Goal: Task Accomplishment & Management: Complete application form

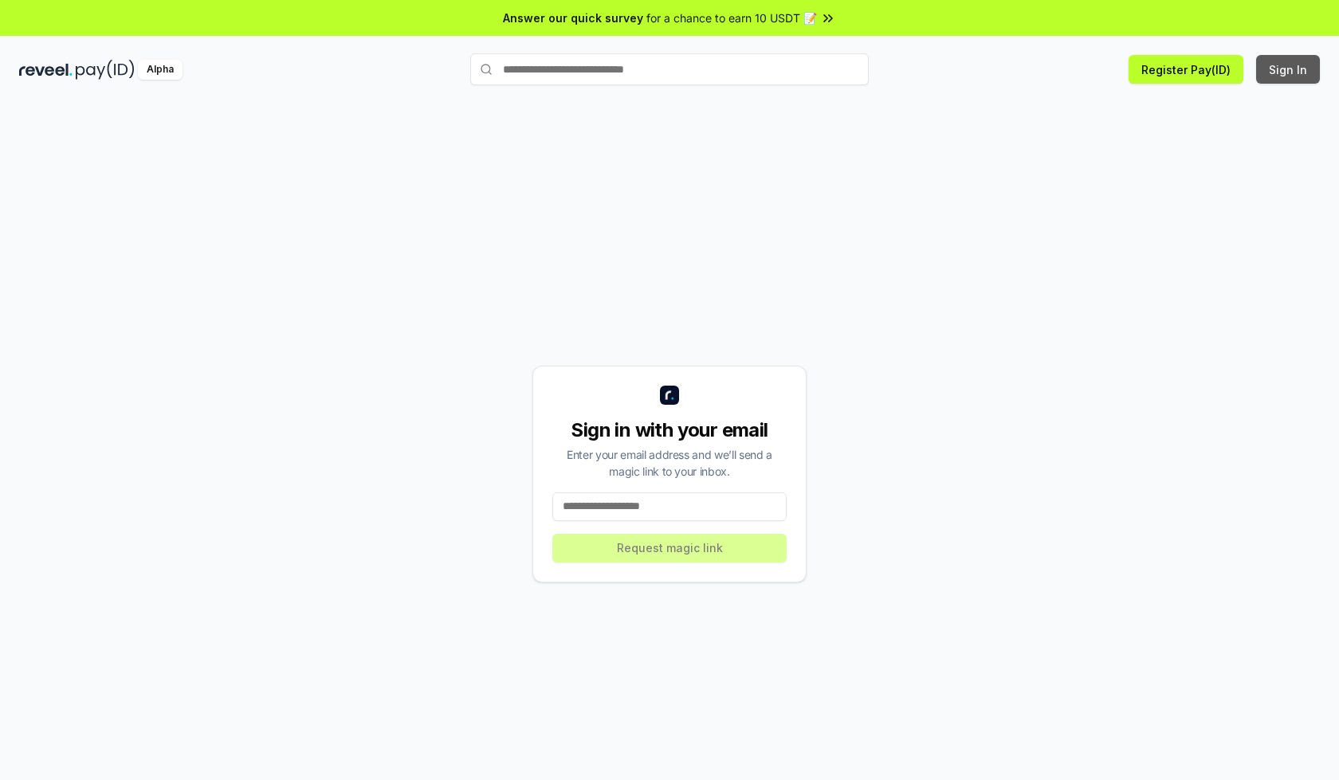
click at [1289, 69] on button "Sign In" at bounding box center [1288, 69] width 64 height 29
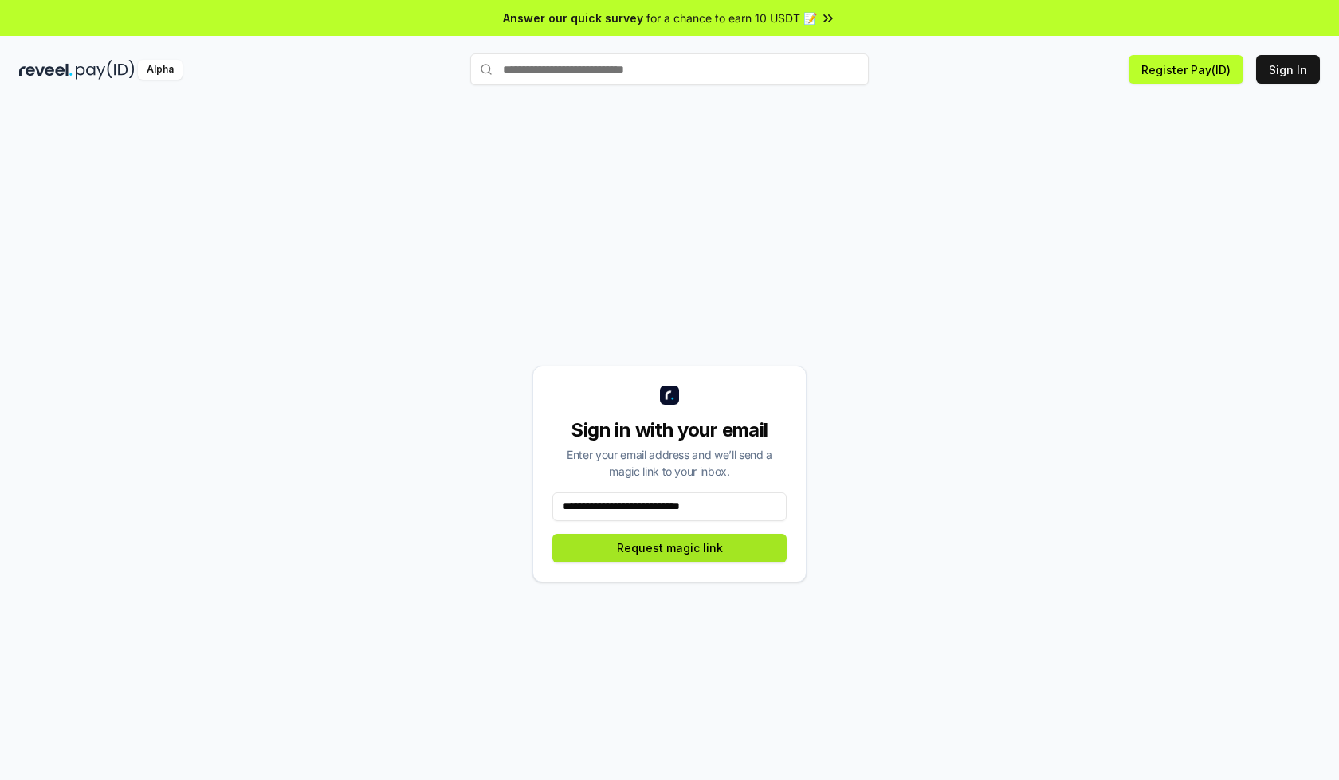
type input "**********"
click at [670, 548] on button "Request magic link" at bounding box center [669, 548] width 234 height 29
